Goal: Information Seeking & Learning: Learn about a topic

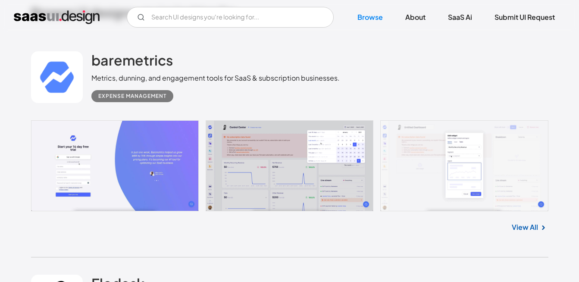
scroll to position [43, 0]
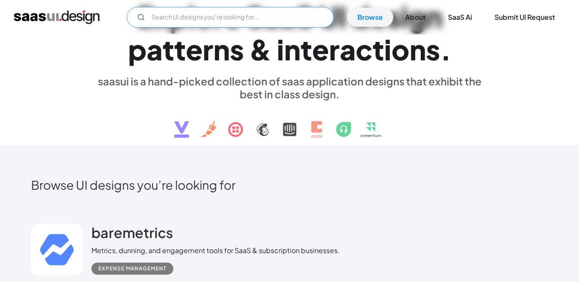
click at [255, 16] on input "Email Form" at bounding box center [230, 17] width 207 height 21
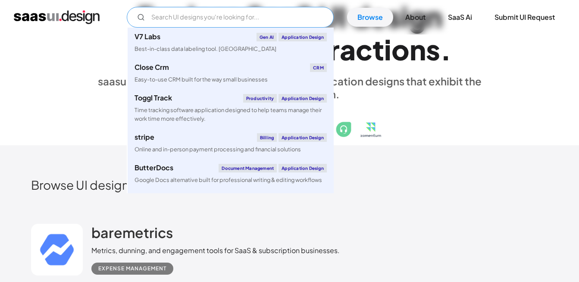
click at [212, 12] on input "Email Form" at bounding box center [230, 17] width 207 height 21
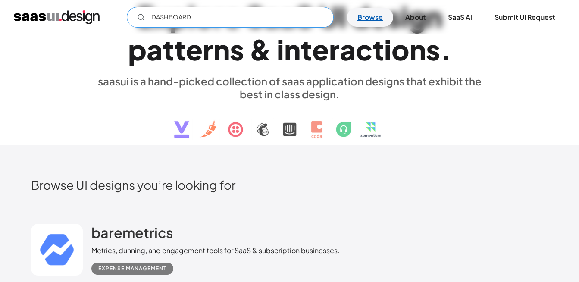
type input "DASHBOARD"
click at [357, 22] on link "Browse" at bounding box center [370, 17] width 46 height 19
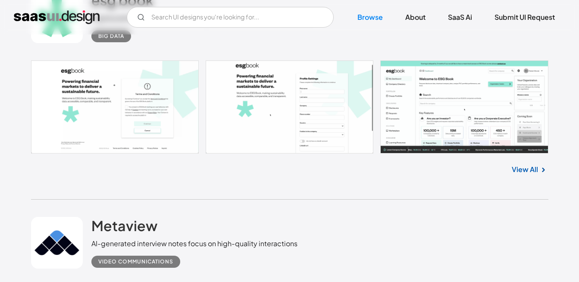
scroll to position [1078, 0]
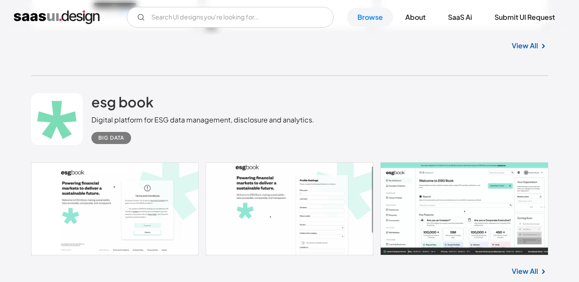
click at [461, 204] on link at bounding box center [289, 208] width 517 height 93
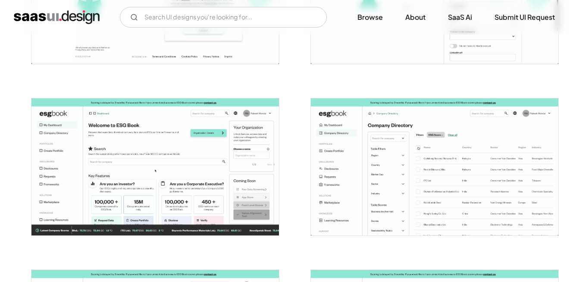
scroll to position [302, 0]
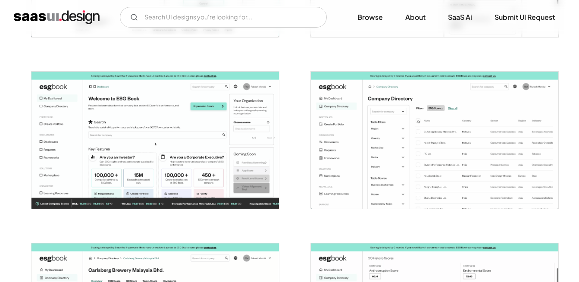
click at [135, 137] on img "open lightbox" at bounding box center [155, 140] width 248 height 137
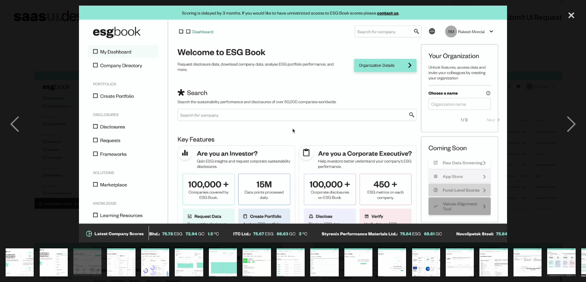
click at [36, 43] on div at bounding box center [293, 124] width 586 height 237
